Goal: Task Accomplishment & Management: Use online tool/utility

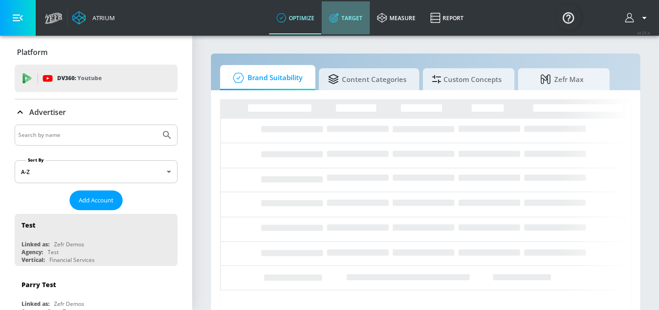
click at [356, 17] on link "Target" at bounding box center [346, 17] width 48 height 33
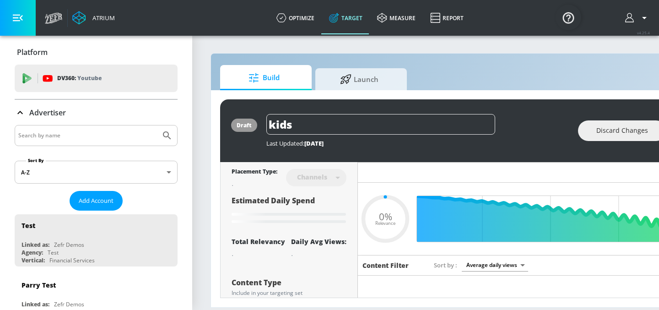
type input "0.05"
click at [117, 136] on input "Search by name" at bounding box center [87, 136] width 139 height 12
type input "AbbVie Co-Pi"
type input "0.59"
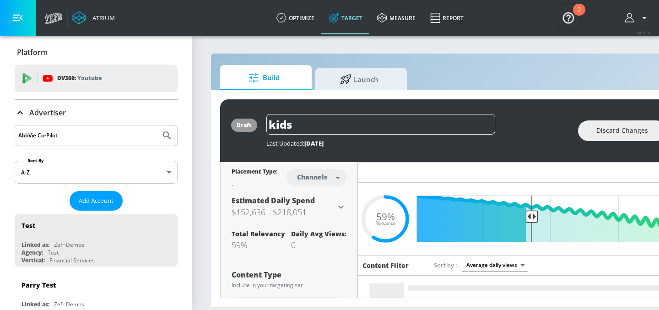
type input "AbbVie Co-Pilot"
click at [157, 125] on button "Submit Search" at bounding box center [167, 135] width 20 height 20
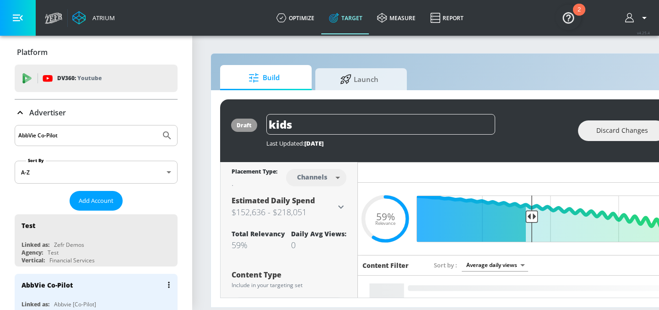
click at [51, 292] on div "AbbVie Co-Pilot" at bounding box center [99, 285] width 154 height 22
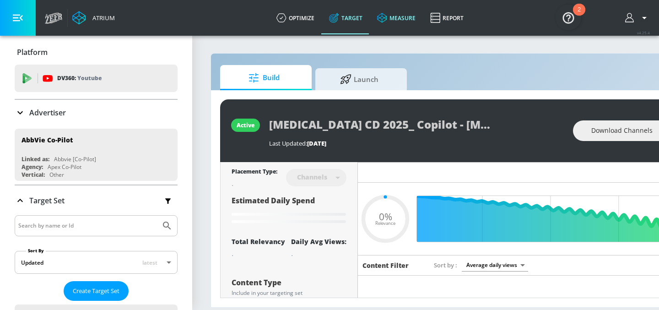
type input "0.05"
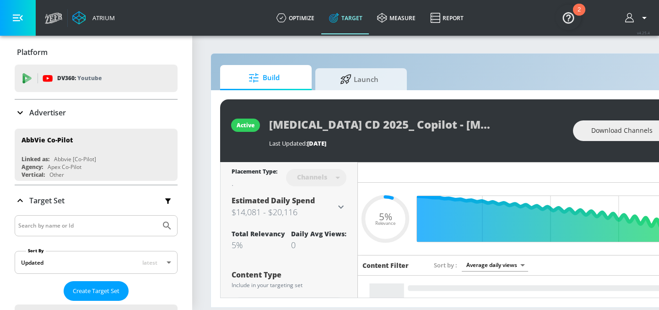
scroll to position [0, 112]
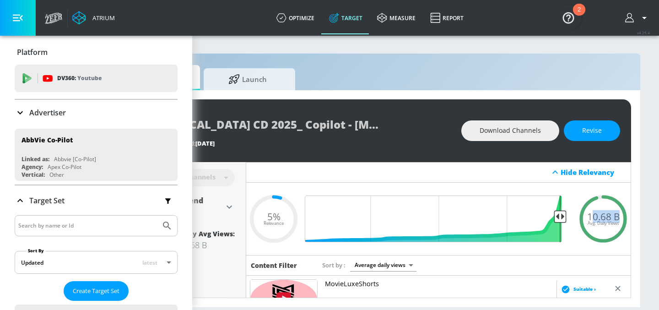
drag, startPoint x: 590, startPoint y: 215, endPoint x: 628, endPoint y: 215, distance: 37.5
click at [628, 215] on div "10.68 B Avg. Daily Views" at bounding box center [603, 219] width 55 height 14
copy span "0.68 B"
click at [591, 213] on span "10.68 B" at bounding box center [603, 217] width 33 height 10
drag, startPoint x: 587, startPoint y: 219, endPoint x: 619, endPoint y: 220, distance: 31.6
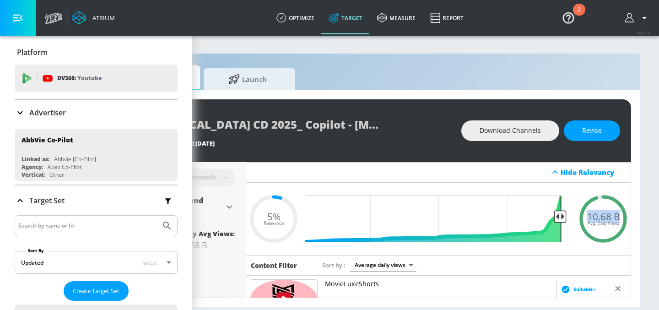
click at [619, 220] on div "10.68 B Avg. Daily Views" at bounding box center [603, 219] width 55 height 14
copy span "10.68 B"
